Goal: Transaction & Acquisition: Purchase product/service

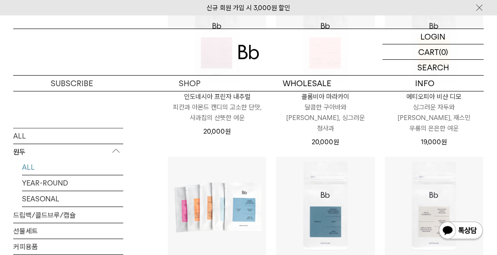
scroll to position [264, 0]
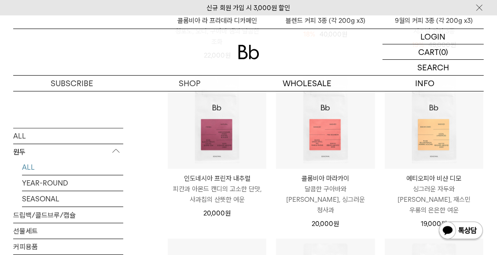
click at [237, 195] on p "피칸과 아몬드 캔디의 고소한 단맛, 사과칩의 산뜻한 여운" at bounding box center [217, 194] width 99 height 21
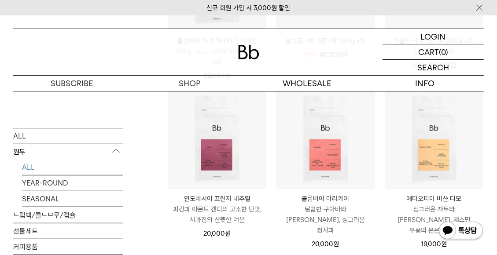
scroll to position [264, 0]
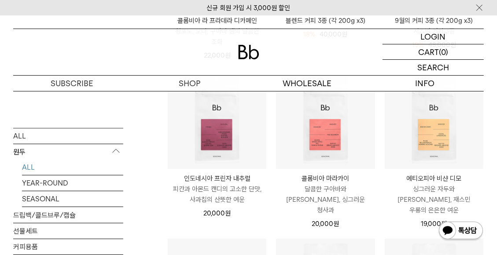
click at [425, 181] on p "에티오피아 비샨 디모" at bounding box center [434, 178] width 99 height 11
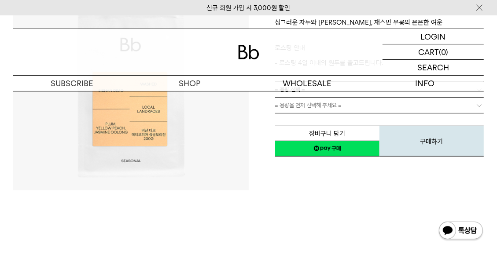
scroll to position [88, 0]
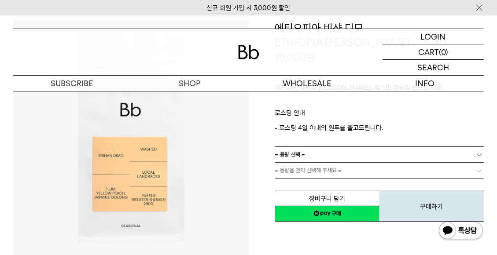
click at [347, 157] on link "= 용량 선택 =" at bounding box center [379, 154] width 209 height 15
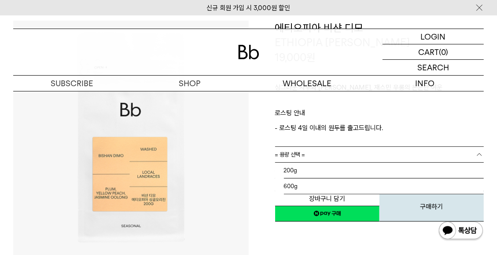
click at [347, 157] on link "= 용량 선택 =" at bounding box center [379, 154] width 209 height 15
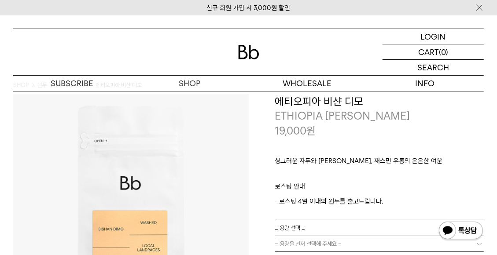
scroll to position [0, 0]
